Goal: Information Seeking & Learning: Learn about a topic

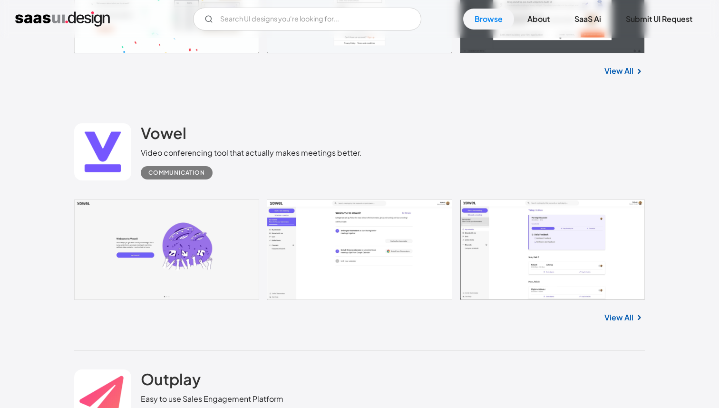
scroll to position [12575, 0]
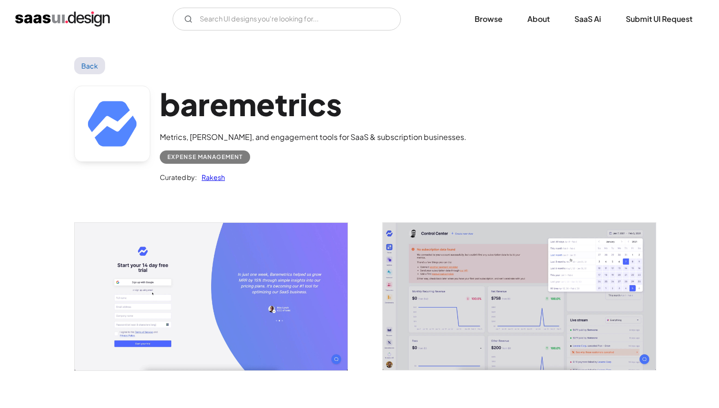
scroll to position [332, 0]
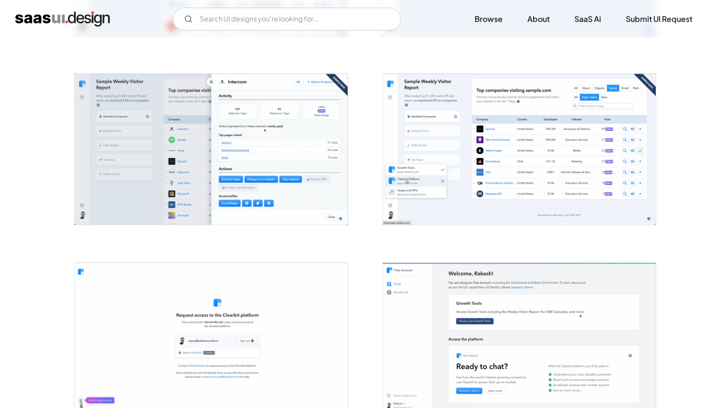
scroll to position [741, 0]
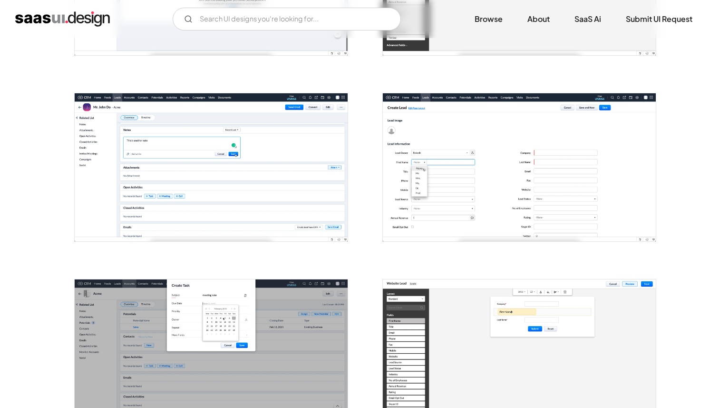
scroll to position [692, 0]
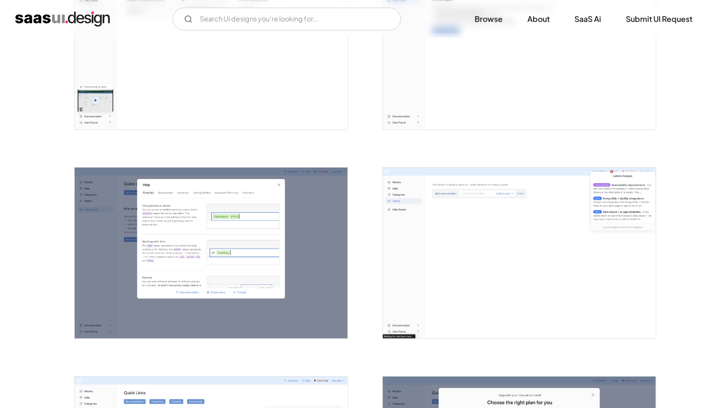
scroll to position [1738, 0]
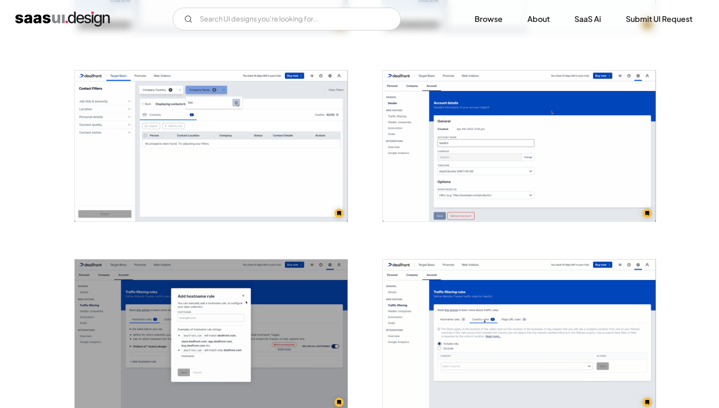
scroll to position [915, 0]
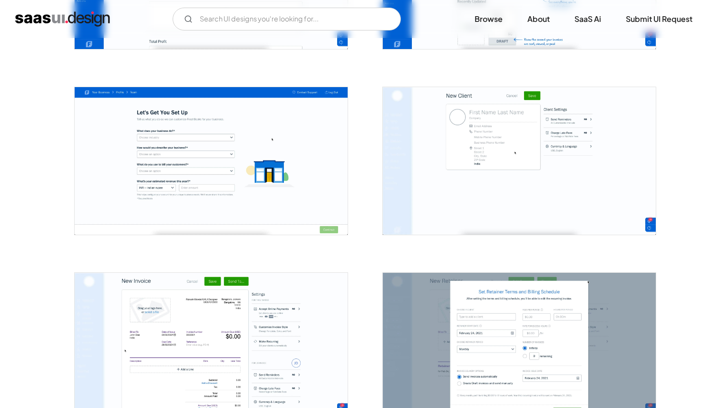
scroll to position [878, 0]
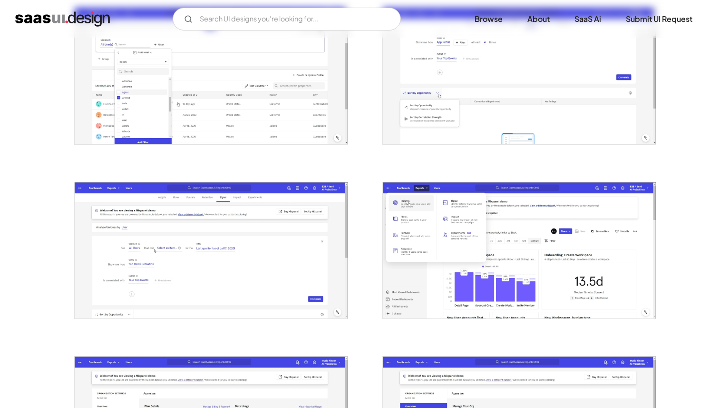
scroll to position [248, 0]
